Goal: Information Seeking & Learning: Find specific page/section

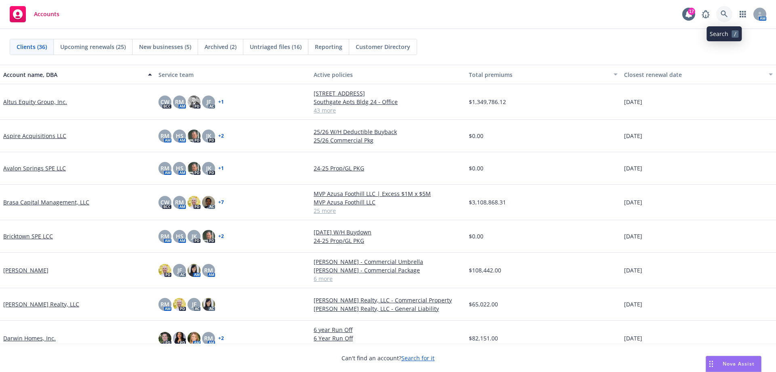
click at [721, 15] on icon at bounding box center [724, 14] width 7 height 7
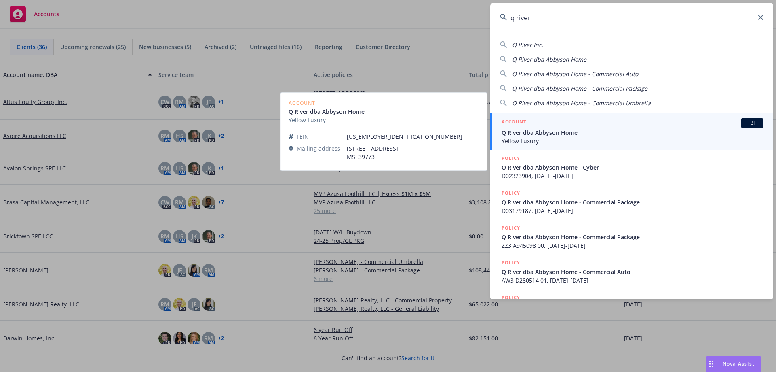
type input "q river"
click at [609, 128] on div "ACCOUNT BI" at bounding box center [633, 123] width 262 height 11
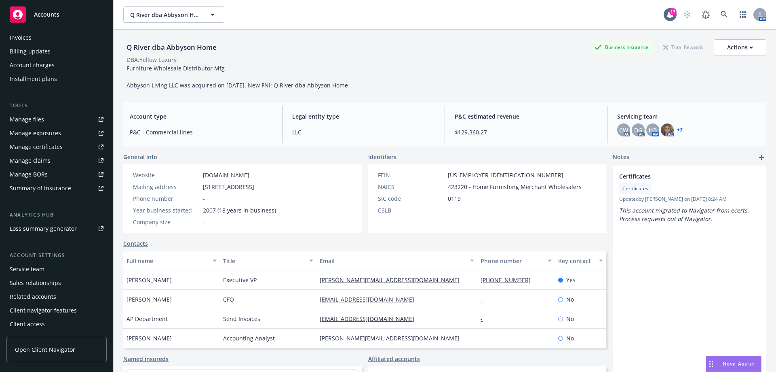
scroll to position [155, 0]
click at [39, 272] on div "Service team" at bounding box center [27, 268] width 35 height 13
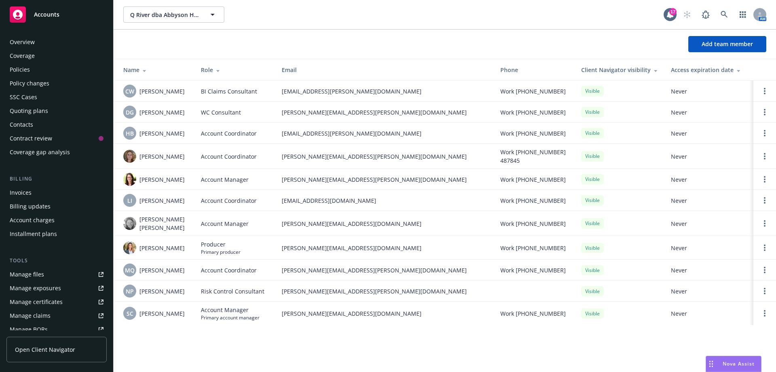
click at [27, 68] on div "Policies" at bounding box center [20, 69] width 20 height 13
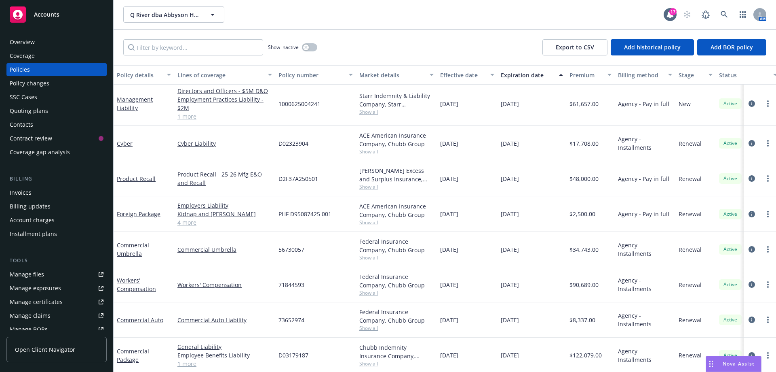
scroll to position [81, 0]
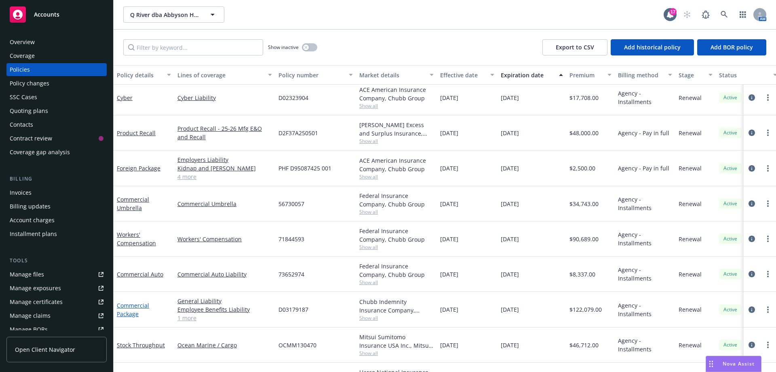
click at [140, 305] on link "Commercial Package" at bounding box center [133, 309] width 32 height 16
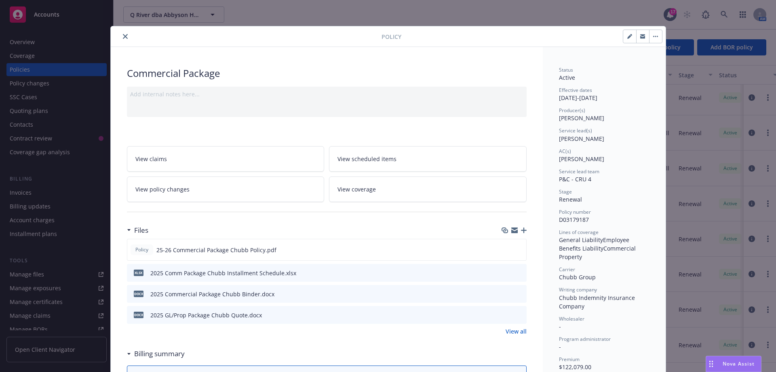
click at [123, 38] on icon "close" at bounding box center [125, 36] width 5 height 5
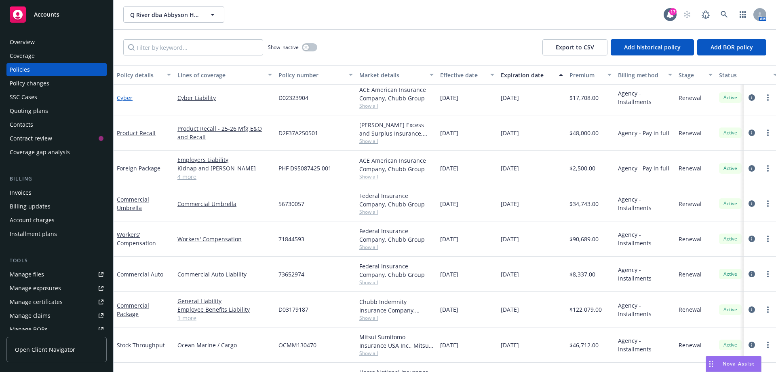
click at [123, 97] on link "Cyber" at bounding box center [125, 98] width 16 height 8
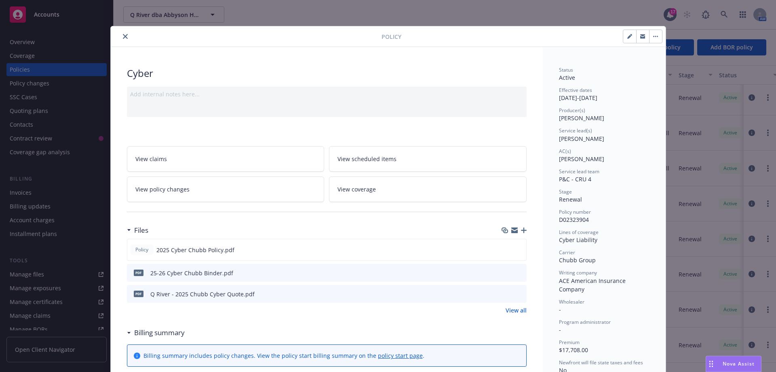
click at [123, 36] on icon "close" at bounding box center [125, 36] width 5 height 5
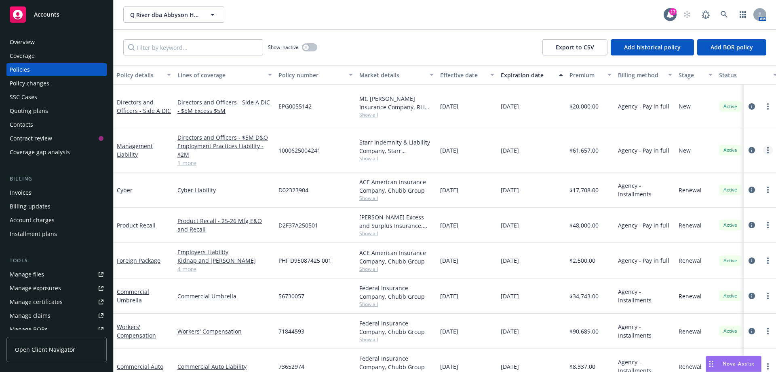
click at [763, 145] on link "more" at bounding box center [768, 150] width 10 height 10
click at [144, 142] on link "Management Liability" at bounding box center [135, 150] width 36 height 16
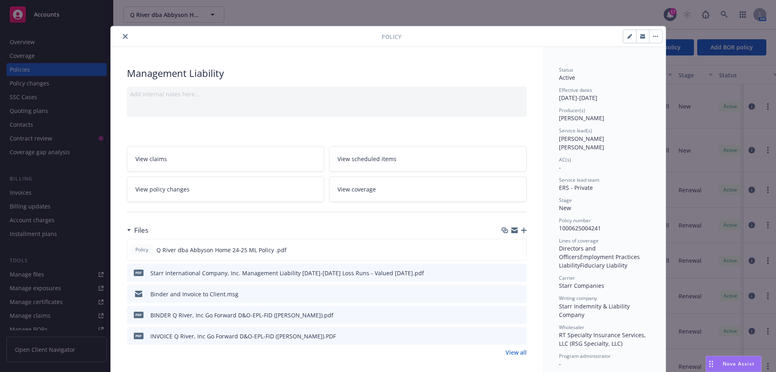
click at [125, 36] on button "close" at bounding box center [126, 37] width 10 height 10
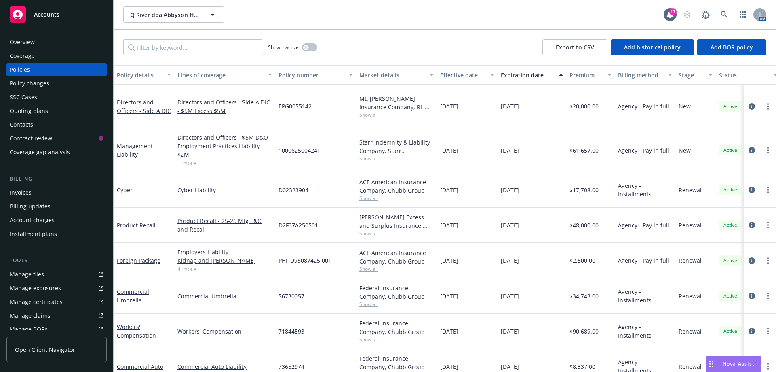
click at [38, 39] on div "Overview" at bounding box center [57, 42] width 94 height 13
